Goal: Transaction & Acquisition: Purchase product/service

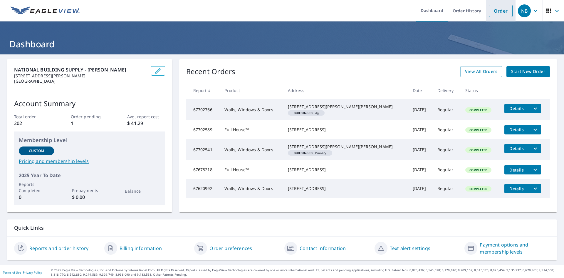
click at [502, 14] on link "Order" at bounding box center [501, 11] width 24 height 12
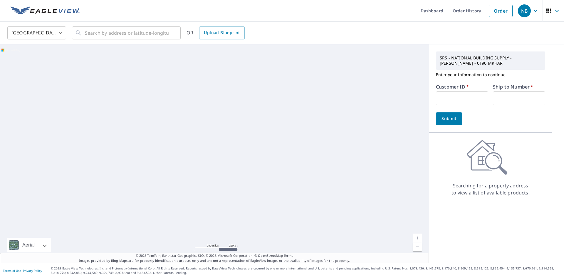
click at [450, 96] on input "text" at bounding box center [462, 98] width 52 height 14
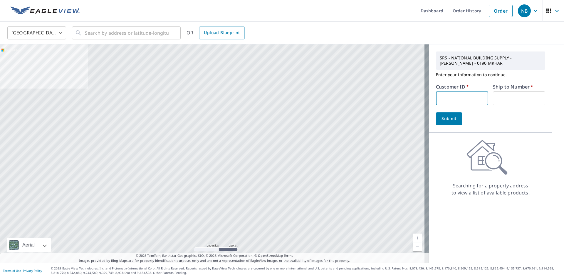
type input "AVA190"
click at [503, 96] on input "text" at bounding box center [519, 98] width 52 height 14
type input "1"
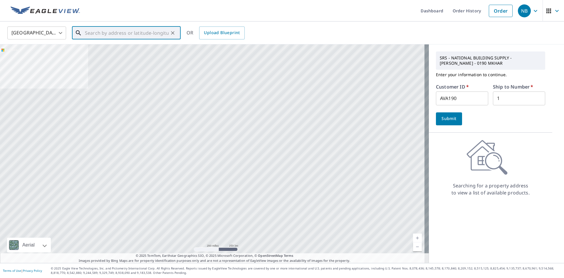
click at [137, 36] on input "text" at bounding box center [127, 33] width 84 height 16
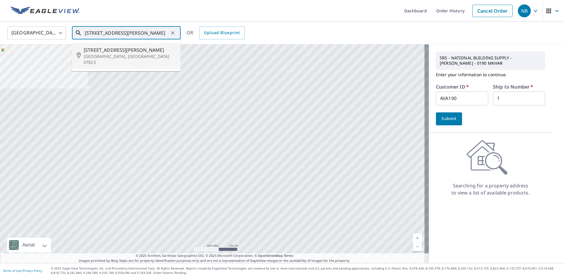
click at [119, 51] on span "[STREET_ADDRESS][PERSON_NAME]" at bounding box center [130, 49] width 92 height 7
type input "[STREET_ADDRESS][PERSON_NAME]"
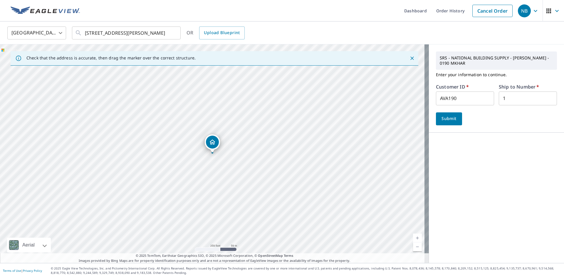
click at [441, 122] on span "Submit" at bounding box center [449, 118] width 17 height 7
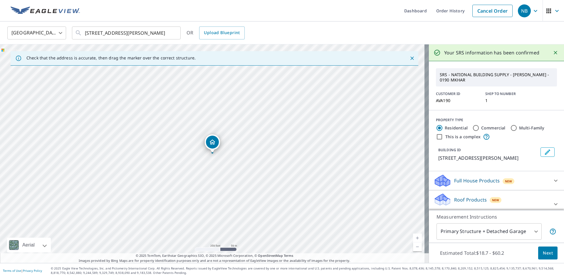
click at [549, 200] on div at bounding box center [556, 204] width 14 height 14
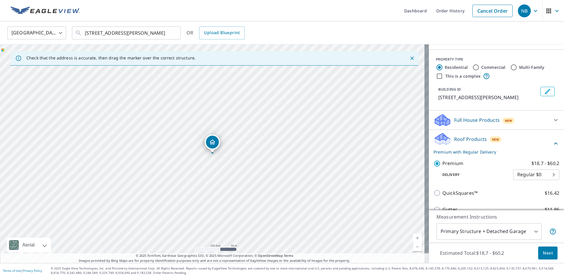
scroll to position [88, 0]
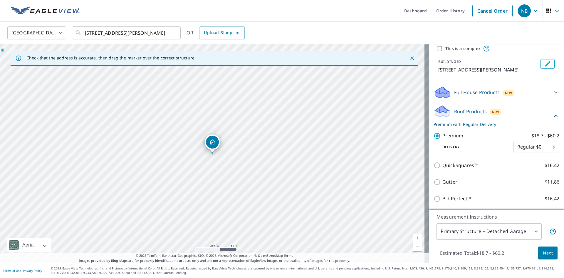
click at [539, 92] on div "Full House Products New" at bounding box center [491, 93] width 115 height 14
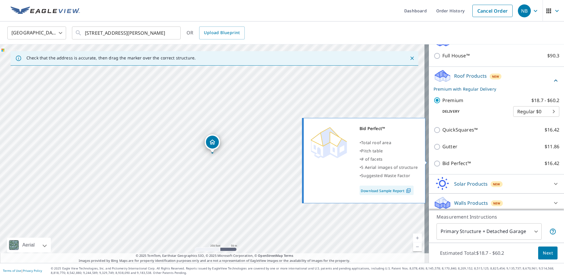
scroll to position [143, 0]
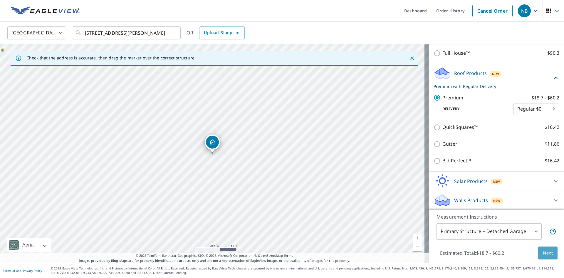
click at [546, 254] on span "Next" at bounding box center [548, 252] width 10 height 7
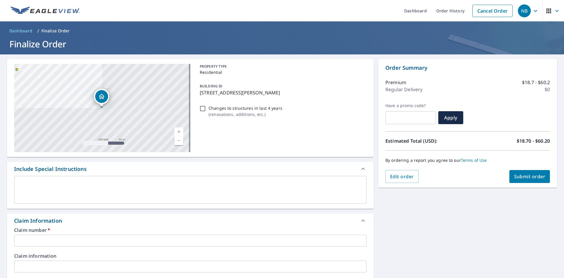
click at [39, 240] on input "text" at bounding box center [190, 241] width 353 height 12
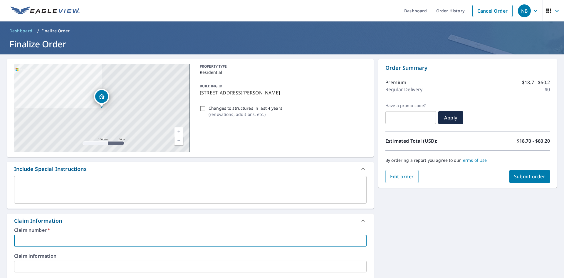
type input "AVA190"
checkbox input "true"
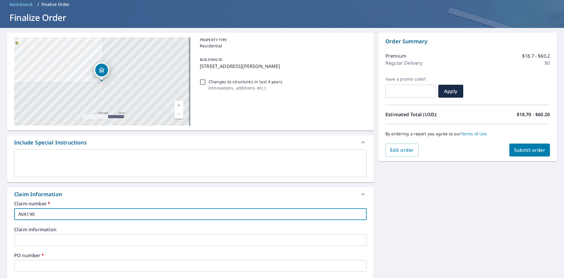
scroll to position [147, 0]
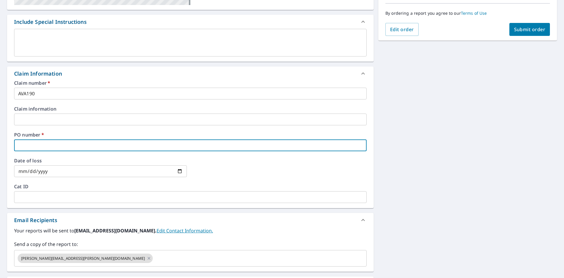
click at [41, 143] on input "text" at bounding box center [190, 145] width 353 height 12
type input "2"
checkbox input "true"
type input "20"
checkbox input "true"
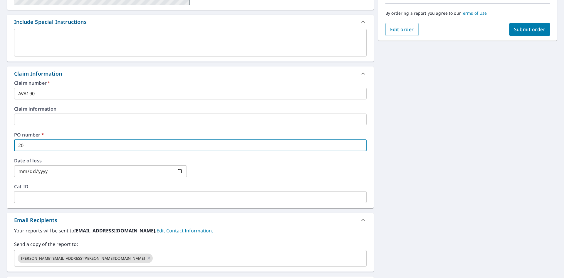
type input "209"
checkbox input "true"
type input "209"
checkbox input "true"
type input "209 H"
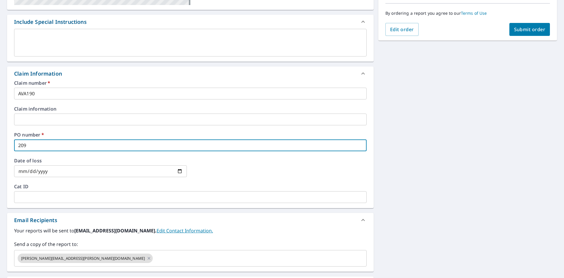
checkbox input "true"
type input "209 HA"
checkbox input "true"
type input "209 HAR"
checkbox input "true"
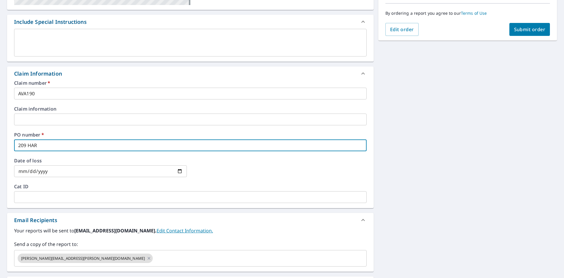
type input "209 HARD"
checkbox input "true"
type input "209 HARDW"
checkbox input "true"
type input "209 HARDWI"
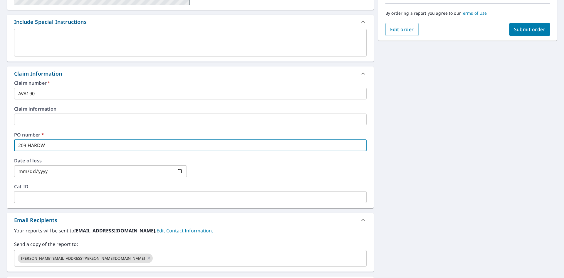
checkbox input "true"
type input "209 HARDWIC"
checkbox input "true"
type input "209 [PERSON_NAME]"
checkbox input "true"
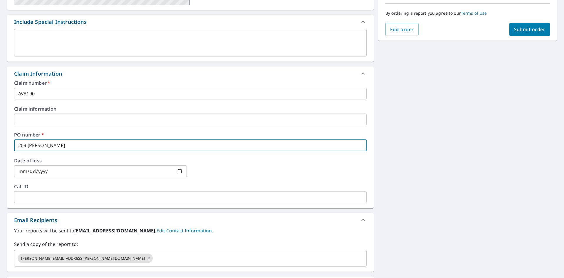
type input "209 [PERSON_NAME]"
checkbox input "true"
type input "209 [PERSON_NAME] S"
checkbox input "true"
type input "[STREET_ADDRESS][PERSON_NAME]"
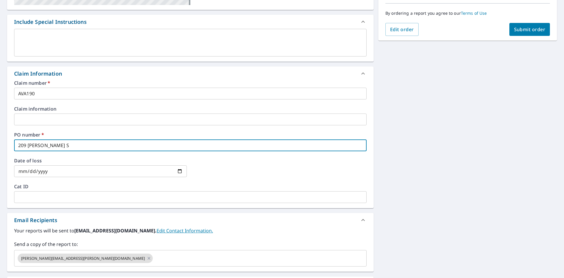
checkbox input "true"
type input "[STREET_ADDRESS][PERSON_NAME]"
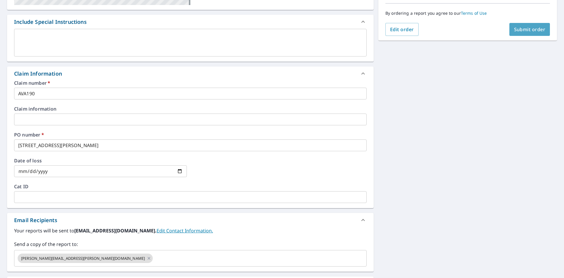
click at [531, 32] on span "Submit order" at bounding box center [529, 29] width 31 height 6
checkbox input "true"
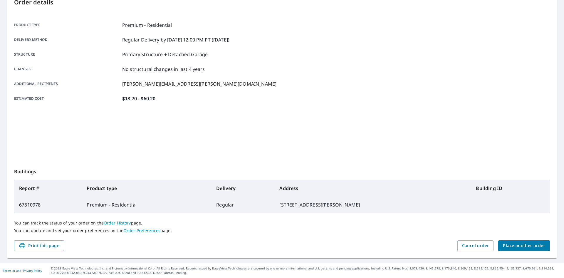
scroll to position [68, 0]
